Goal: Use online tool/utility: Utilize a website feature to perform a specific function

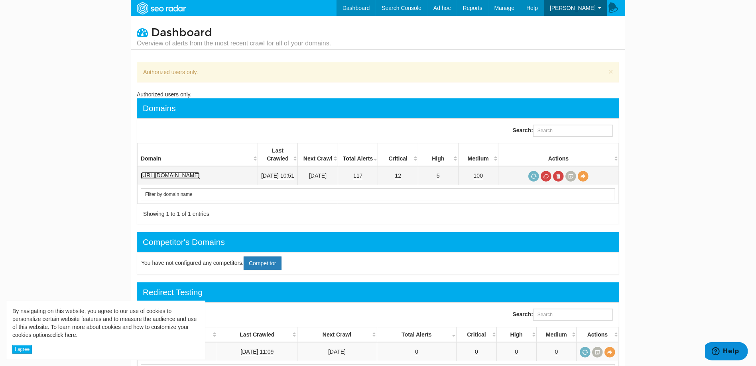
click at [174, 172] on link "[URL][DOMAIN_NAME]" at bounding box center [170, 175] width 59 height 7
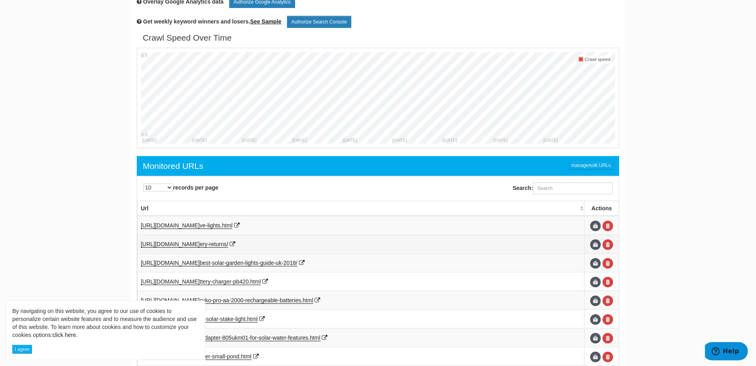
scroll to position [398, 0]
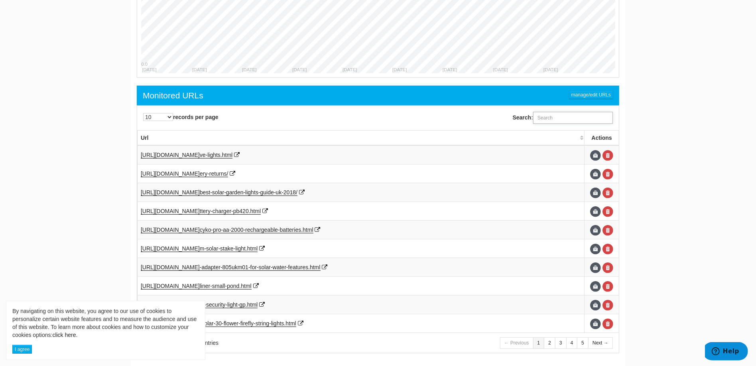
click at [545, 115] on input "Search:" at bounding box center [573, 118] width 80 height 12
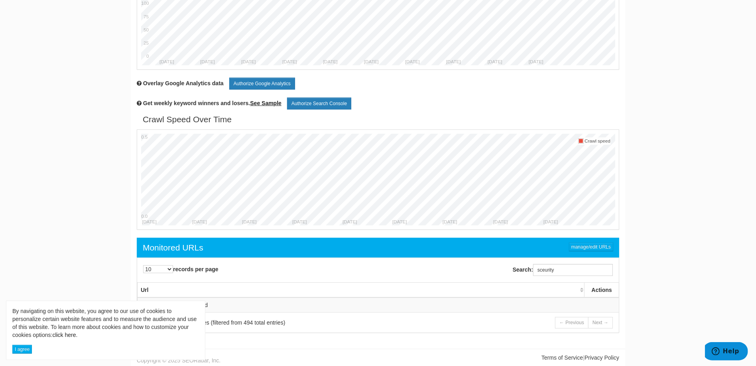
click at [547, 261] on div "Search: sceurity" at bounding box center [500, 270] width 245 height 20
click at [546, 271] on input "sceurity" at bounding box center [573, 270] width 80 height 12
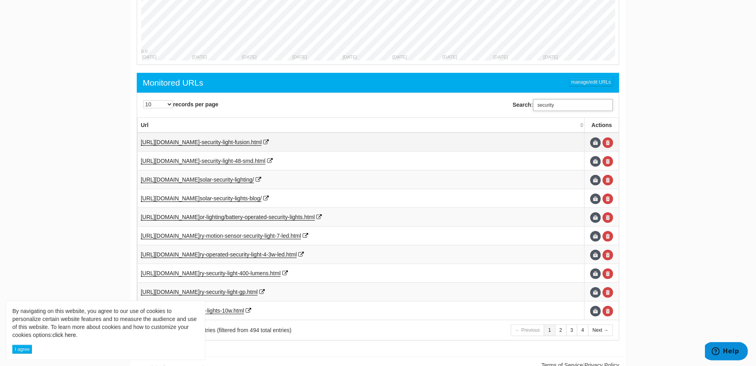
scroll to position [415, 0]
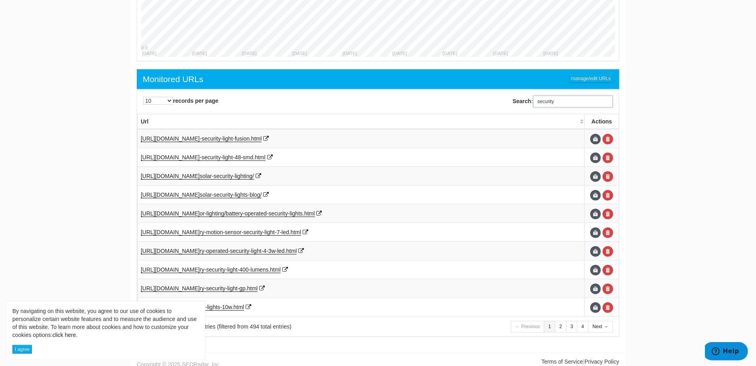
type input "security"
click at [165, 97] on select "10 25 50 100 500 1000" at bounding box center [158, 101] width 30 height 8
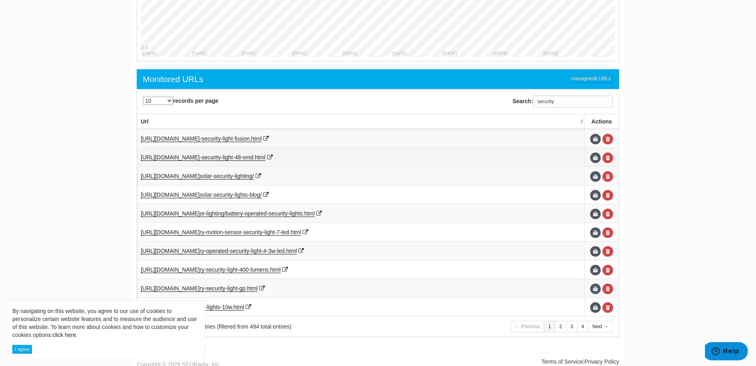
select select "1000"
click at [143, 97] on select "10 25 50 100 500 1000" at bounding box center [158, 101] width 30 height 8
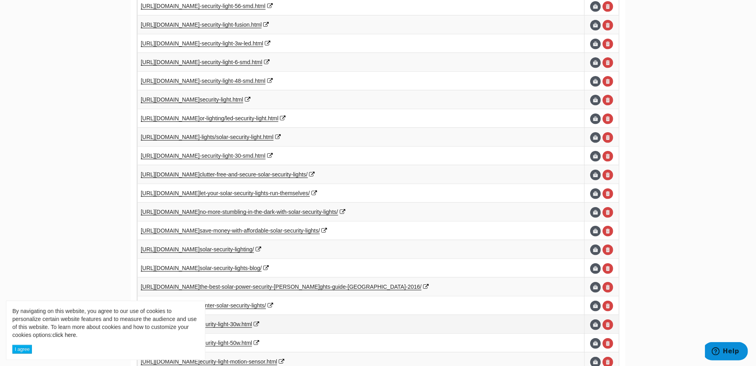
scroll to position [554, 0]
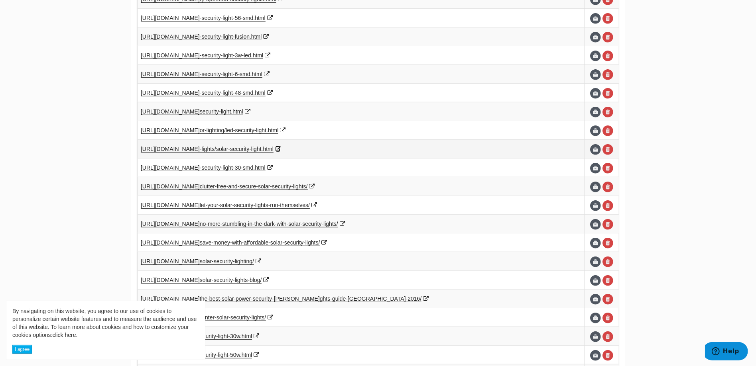
click at [281, 146] on icon at bounding box center [278, 149] width 6 height 6
click at [200, 146] on span "[URL][DOMAIN_NAME]" at bounding box center [170, 149] width 59 height 6
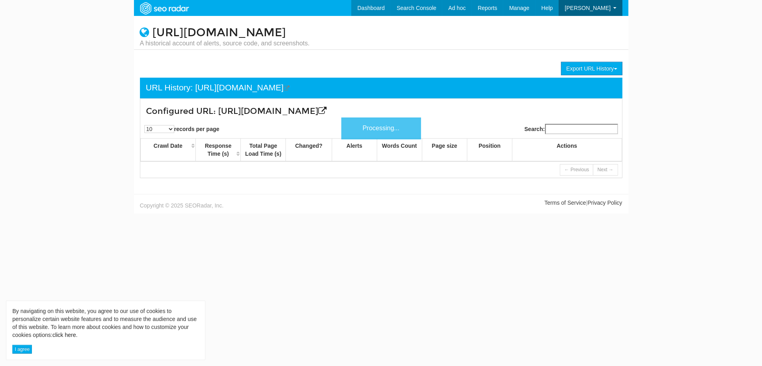
scroll to position [32, 0]
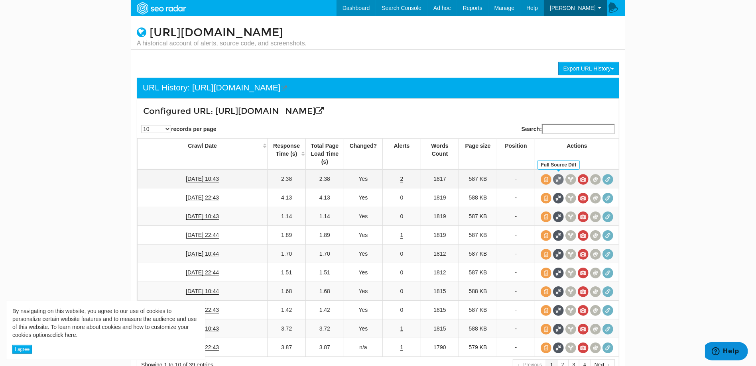
click at [556, 177] on span at bounding box center [558, 179] width 11 height 11
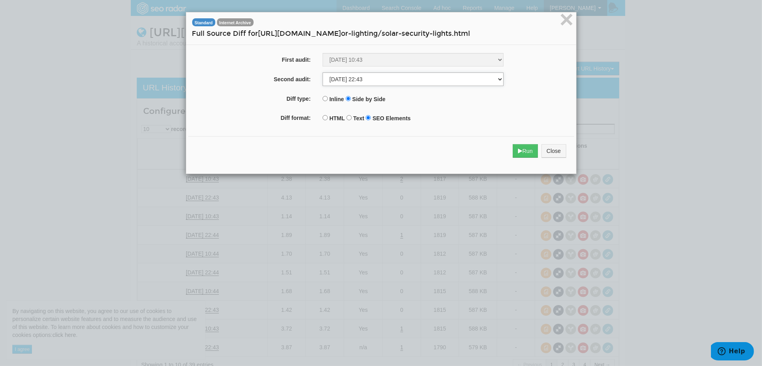
click at [429, 76] on select "[DATE] 10:43 [DATE] 22:43 [DATE] 10:43 [DATE] 22:44 [DATE] 10:44 [DATE] 22:44 […" at bounding box center [412, 80] width 181 height 14
click at [322, 73] on select "[DATE] 10:43 [DATE] 22:43 [DATE] 10:43 [DATE] 22:44 [DATE] 10:44 [DATE] 22:44 […" at bounding box center [412, 80] width 181 height 14
click at [412, 85] on select "[DATE] 10:43 [DATE] 22:43 [DATE] 10:43 [DATE] 22:44 [DATE] 10:44 [DATE] 22:44 […" at bounding box center [412, 80] width 181 height 14
select select "281085691"
click at [322, 73] on select "[DATE] 10:43 [DATE] 22:43 [DATE] 10:43 [DATE] 22:44 [DATE] 10:44 [DATE] 22:44 […" at bounding box center [412, 80] width 181 height 14
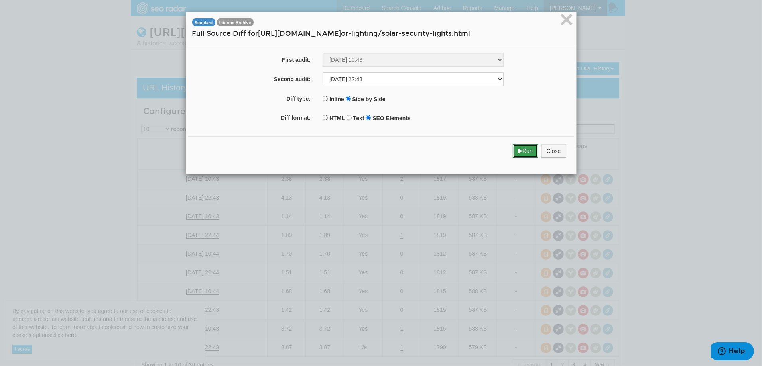
click at [513, 151] on button "Run" at bounding box center [524, 151] width 25 height 14
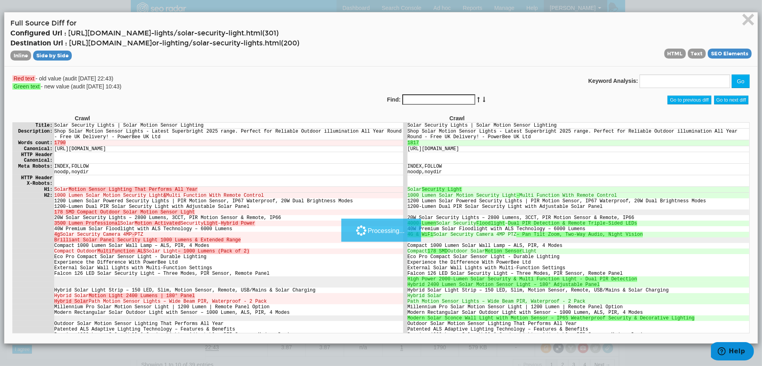
scroll to position [0, 0]
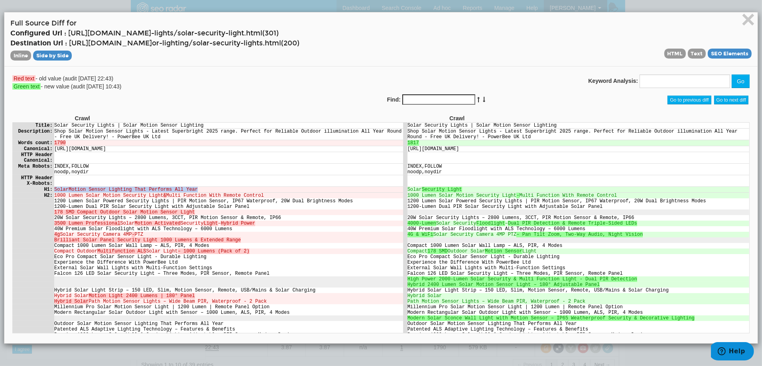
drag, startPoint x: 187, startPoint y: 191, endPoint x: 53, endPoint y: 189, distance: 133.9
click at [54, 189] on td "Solar Motion Sensor Lighting That Performs All Year" at bounding box center [228, 189] width 349 height 6
copy tr "Solar Motion Sensor Lighting That Performs All Year"
click at [741, 16] on span "×" at bounding box center [748, 19] width 14 height 27
